Goal: Task Accomplishment & Management: Use online tool/utility

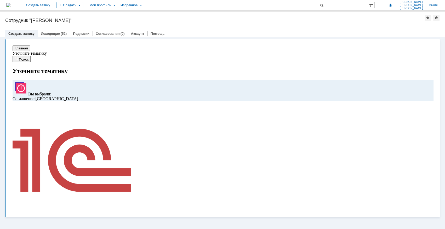
click at [53, 33] on link "Исходящие" at bounding box center [50, 34] width 19 height 4
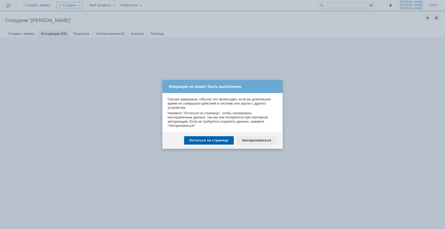
click at [253, 140] on div "Авторизоваться" at bounding box center [256, 140] width 39 height 8
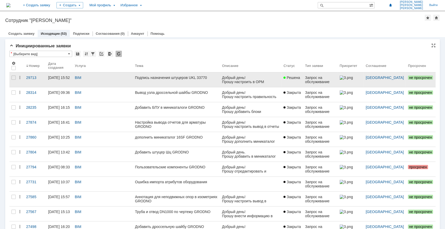
click at [195, 78] on div "Подпись назначения штуцеров UKL 33770" at bounding box center [176, 78] width 83 height 4
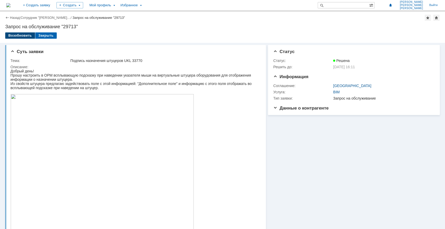
click at [22, 35] on div "Возобновить" at bounding box center [20, 35] width 30 height 6
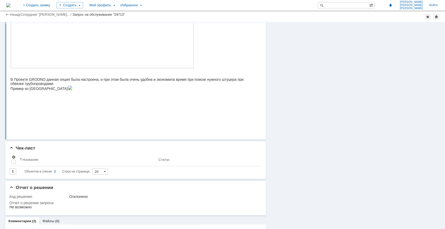
scroll to position [143, 0]
